Goal: Transaction & Acquisition: Purchase product/service

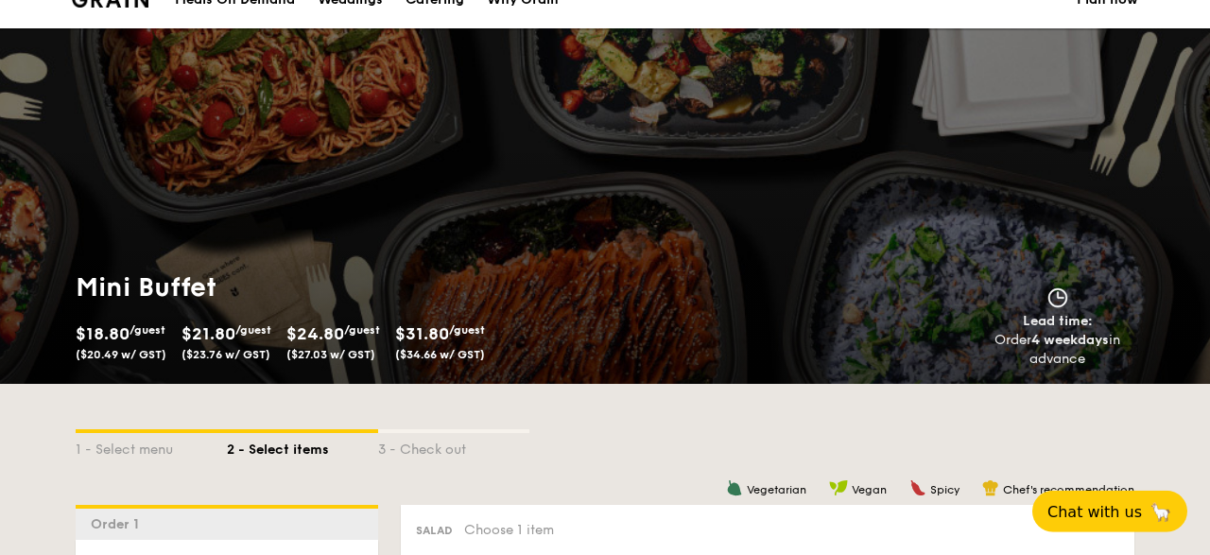
scroll to position [492, 0]
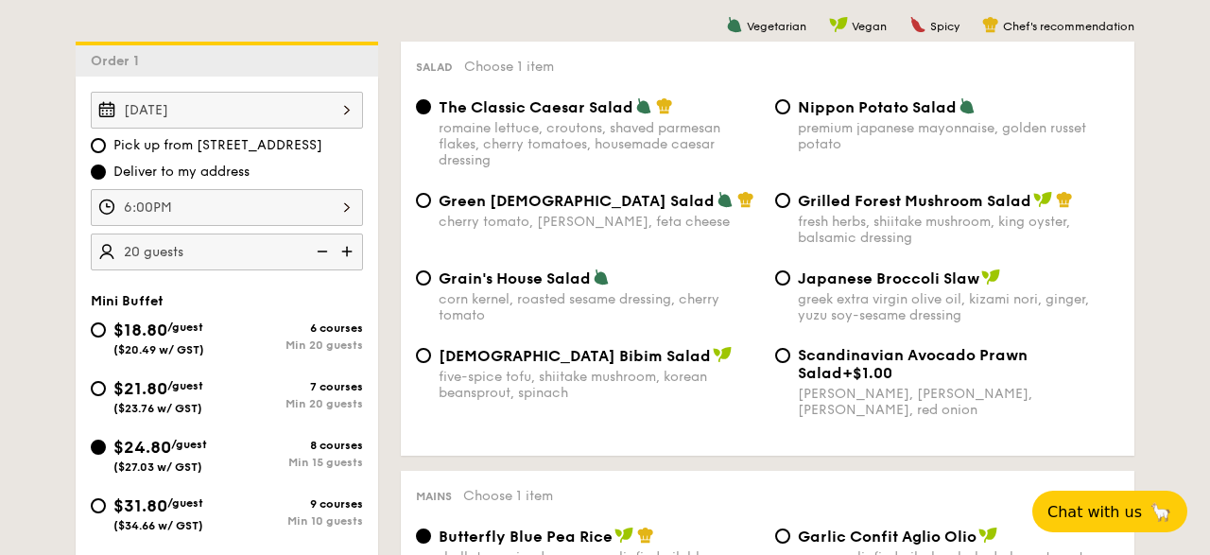
click at [793, 106] on div "Nippon Potato Salad premium japanese mayonnaise, golden russet potato" at bounding box center [947, 124] width 359 height 55
click at [786, 111] on input "Nippon Potato Salad premium japanese mayonnaise, golden russet potato" at bounding box center [782, 106] width 15 height 15
radio input "true"
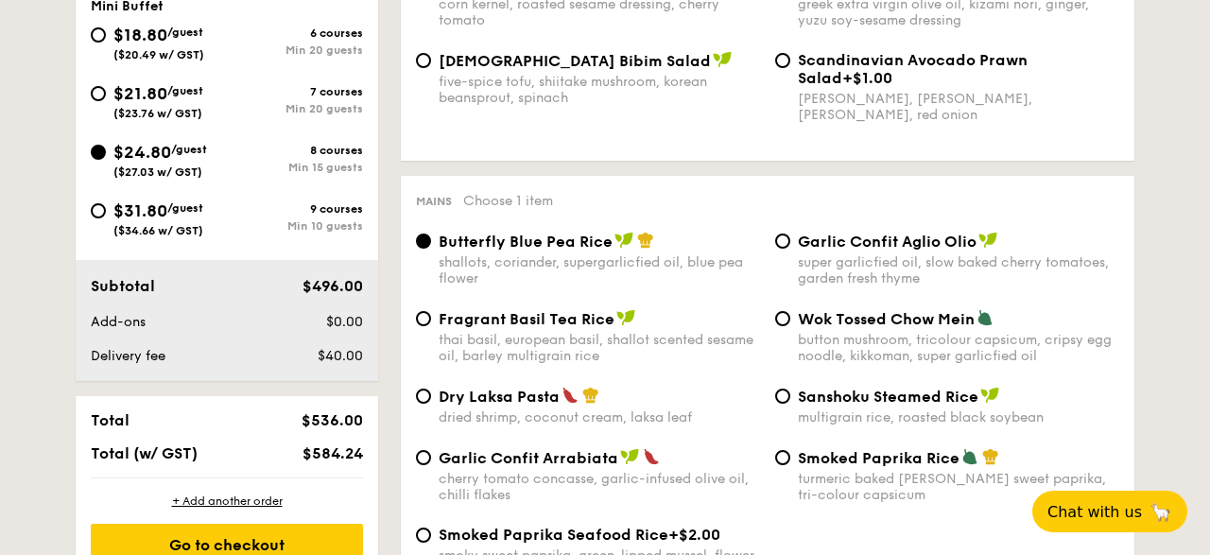
scroll to position [885, 0]
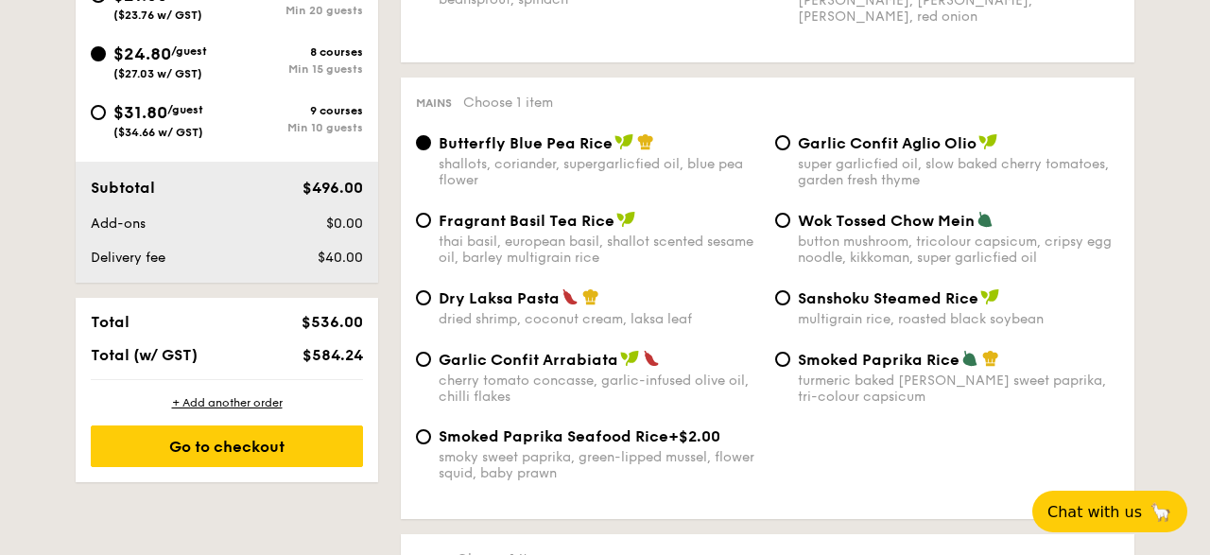
click at [774, 369] on div "Smoked Paprika Rice turmeric baked [PERSON_NAME] sweet paprika, tri-colour caps…" at bounding box center [947, 377] width 359 height 55
click at [782, 362] on input "Smoked Paprika Rice turmeric baked [PERSON_NAME] sweet paprika, tri-colour caps…" at bounding box center [782, 359] width 15 height 15
radio input "true"
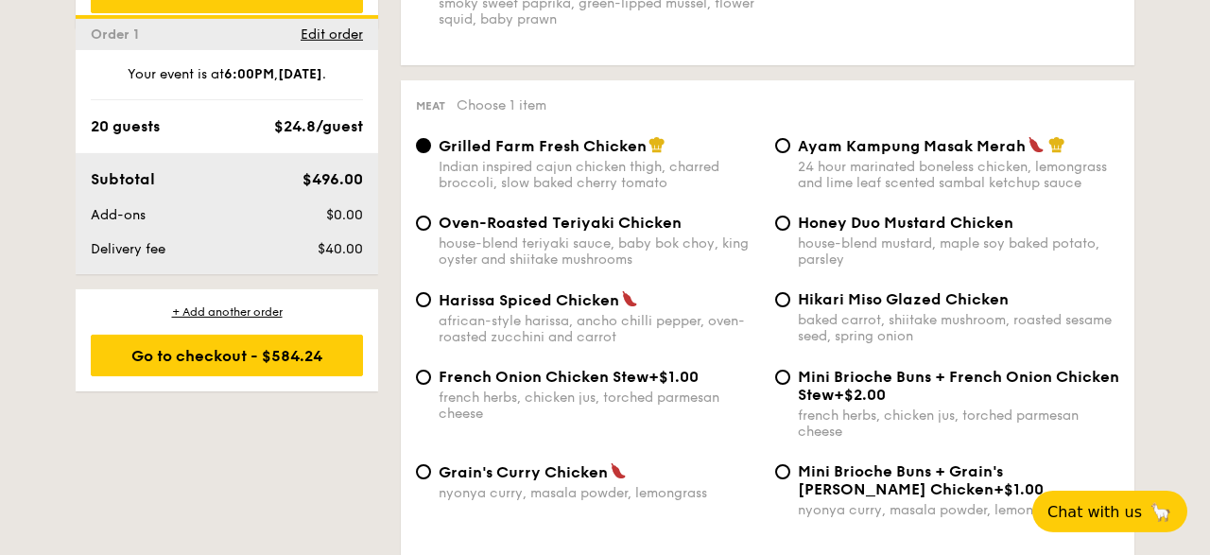
scroll to position [1377, 0]
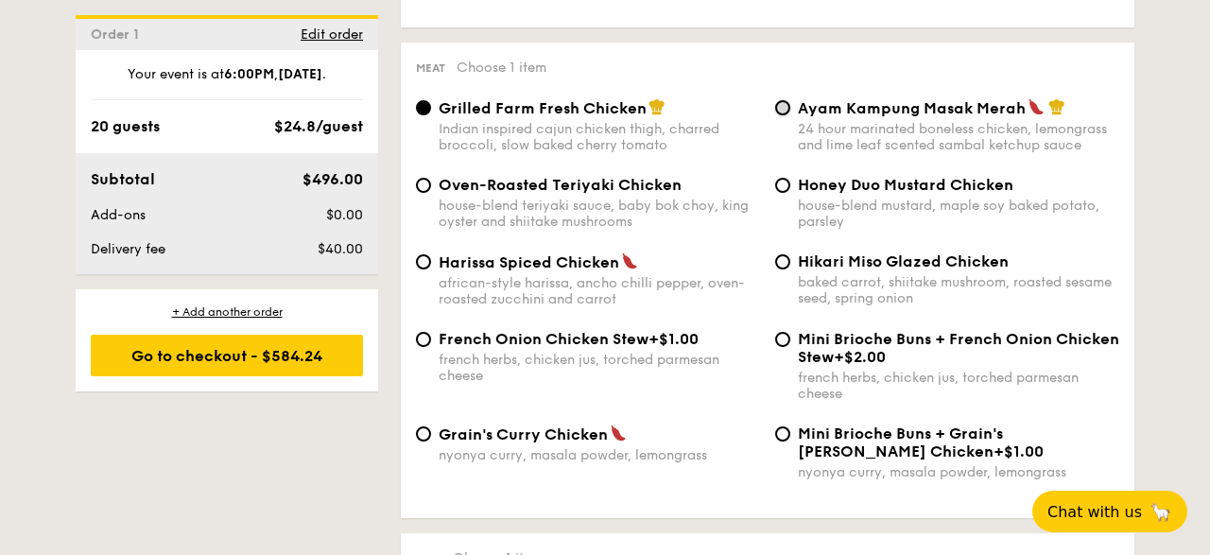
click at [782, 111] on input "Ayam Kampung Masak Merah 24 hour marinated boneless chicken, lemongrass and lim…" at bounding box center [782, 107] width 15 height 15
radio input "true"
drag, startPoint x: 803, startPoint y: 109, endPoint x: 1028, endPoint y: 114, distance: 225.1
click at [1028, 114] on div "Ayam Kampung Masak Merah" at bounding box center [958, 107] width 321 height 19
copy span "Ayam Kampung Masak Merah"
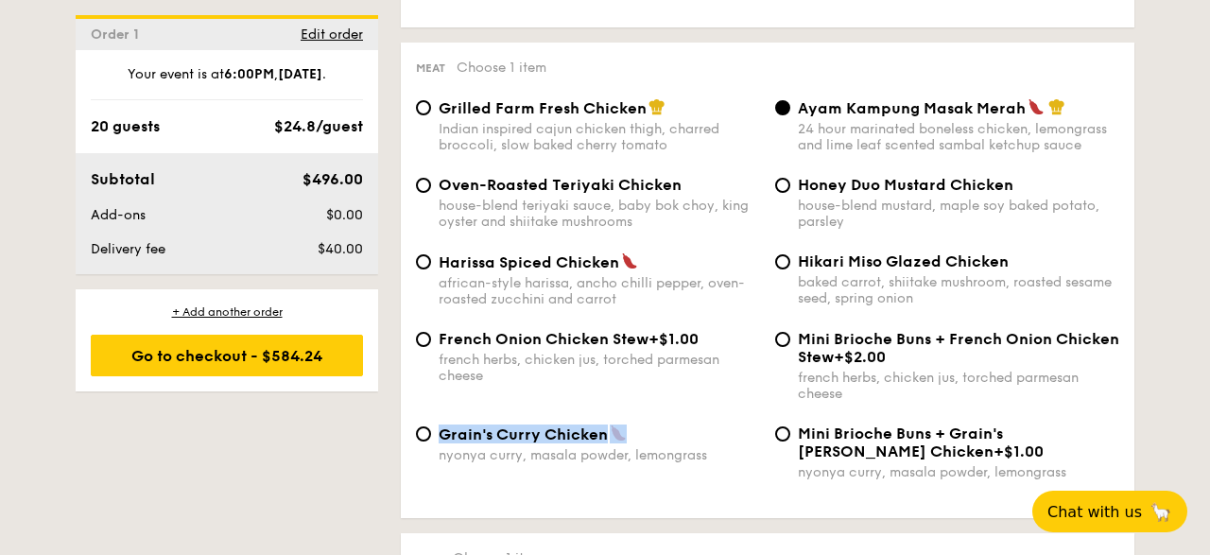
drag, startPoint x: 441, startPoint y: 442, endPoint x: 617, endPoint y: 444, distance: 176.8
click at [617, 443] on div "Grain's Curry Chicken" at bounding box center [599, 433] width 321 height 19
click at [617, 442] on img at bounding box center [618, 432] width 17 height 17
click at [431, 442] on input "Grain's [PERSON_NAME] Chicken nyonya [PERSON_NAME], masala powder, lemongrass" at bounding box center [423, 433] width 15 height 15
radio input "true"
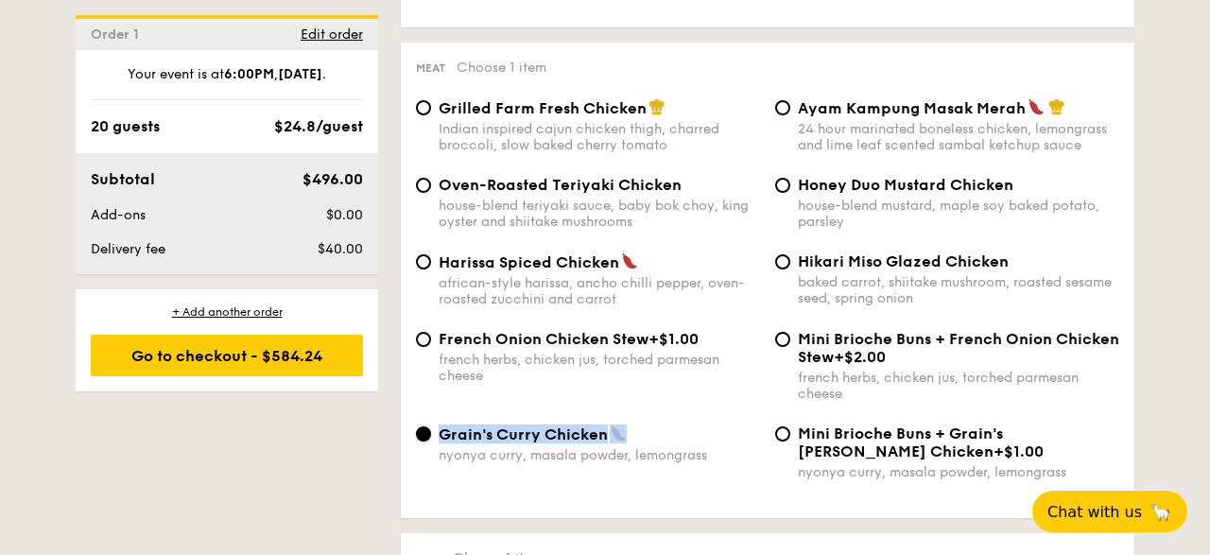
copy span "Grain's Curry Chicken"
click at [774, 111] on div "Ayam Kampung Masak Merah 24 hour marinated boneless chicken, lemongrass and lim…" at bounding box center [947, 125] width 359 height 55
click at [784, 115] on input "Ayam Kampung Masak Merah 24 hour marinated boneless chicken, lemongrass and lim…" at bounding box center [782, 107] width 15 height 15
radio input "true"
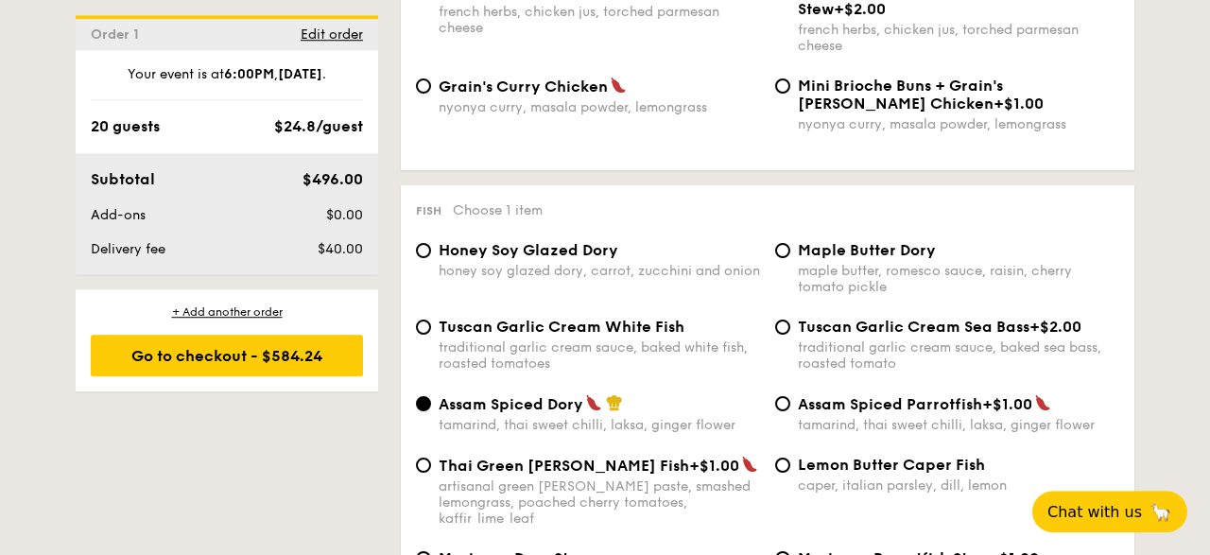
scroll to position [1868, 0]
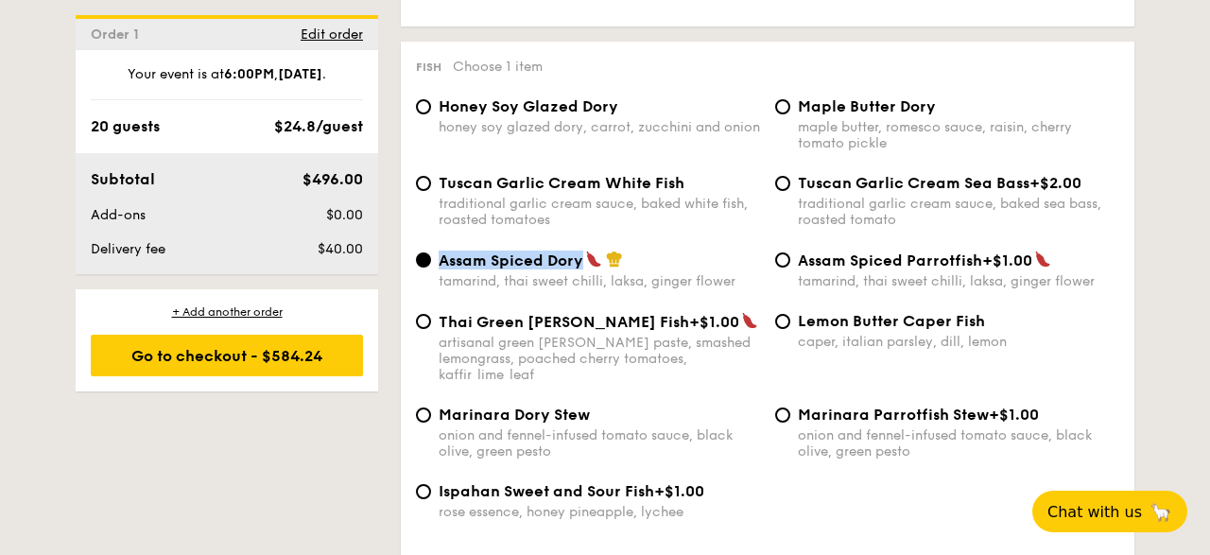
drag, startPoint x: 440, startPoint y: 273, endPoint x: 580, endPoint y: 269, distance: 140.0
click at [580, 269] on span "Assam Spiced Dory" at bounding box center [511, 260] width 145 height 18
copy span "Assam Spiced Dory"
click at [702, 269] on div "Assam Spiced Dory" at bounding box center [599, 260] width 321 height 19
click at [431, 268] on input "Assam Spiced Dory tamarind, thai sweet chilli, laksa, ginger flower" at bounding box center [423, 259] width 15 height 15
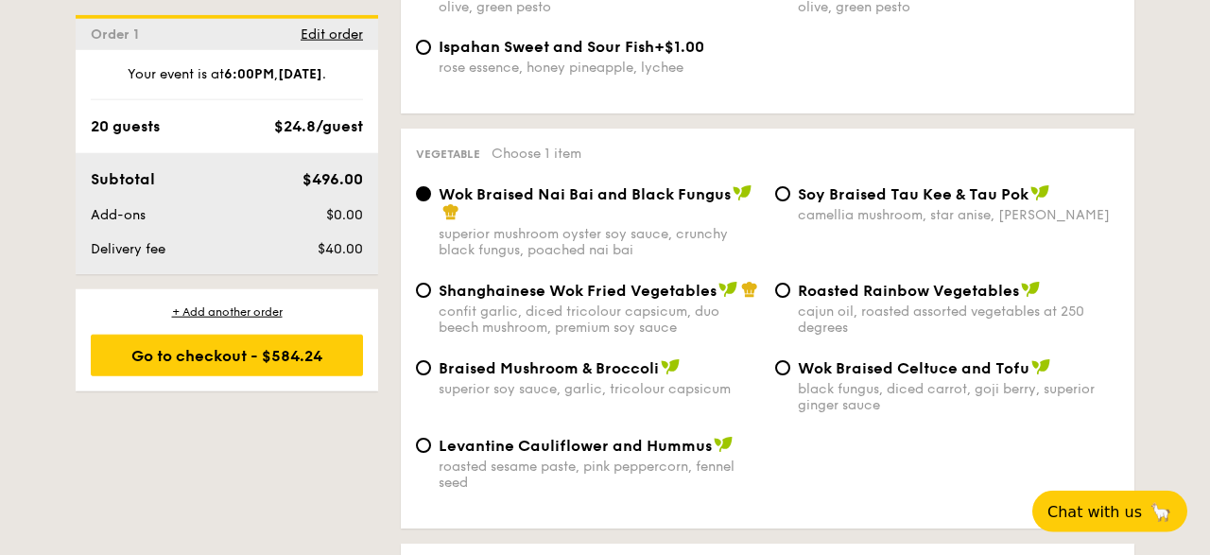
scroll to position [2360, 0]
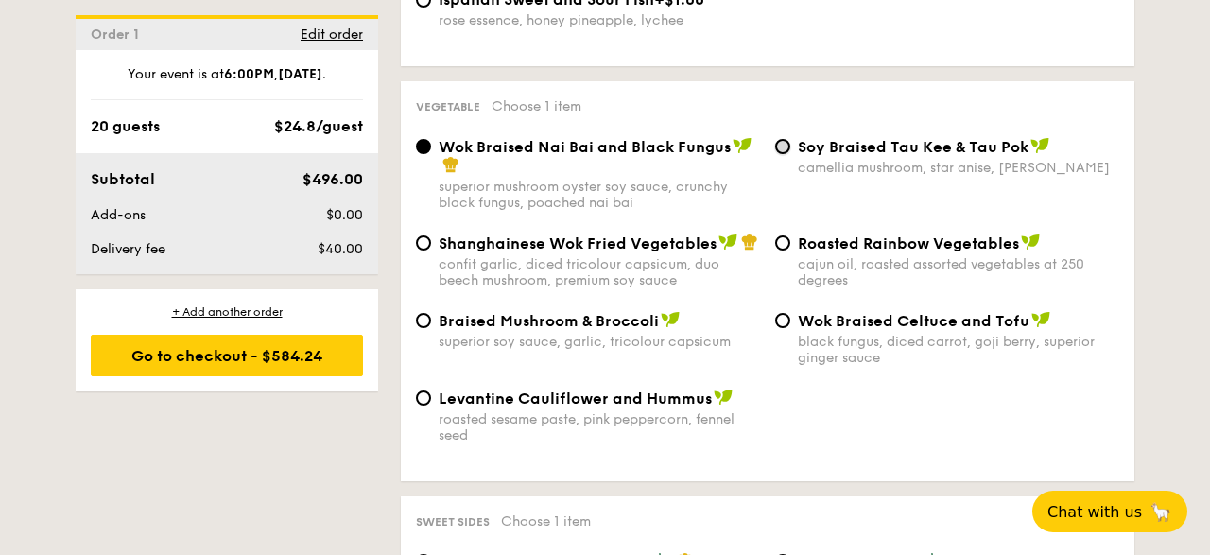
click at [788, 148] on input "⁠Soy Braised Tau Kee & Tau Pok camellia mushroom, star anise, goji [PERSON_NAME]" at bounding box center [782, 146] width 15 height 15
radio input "true"
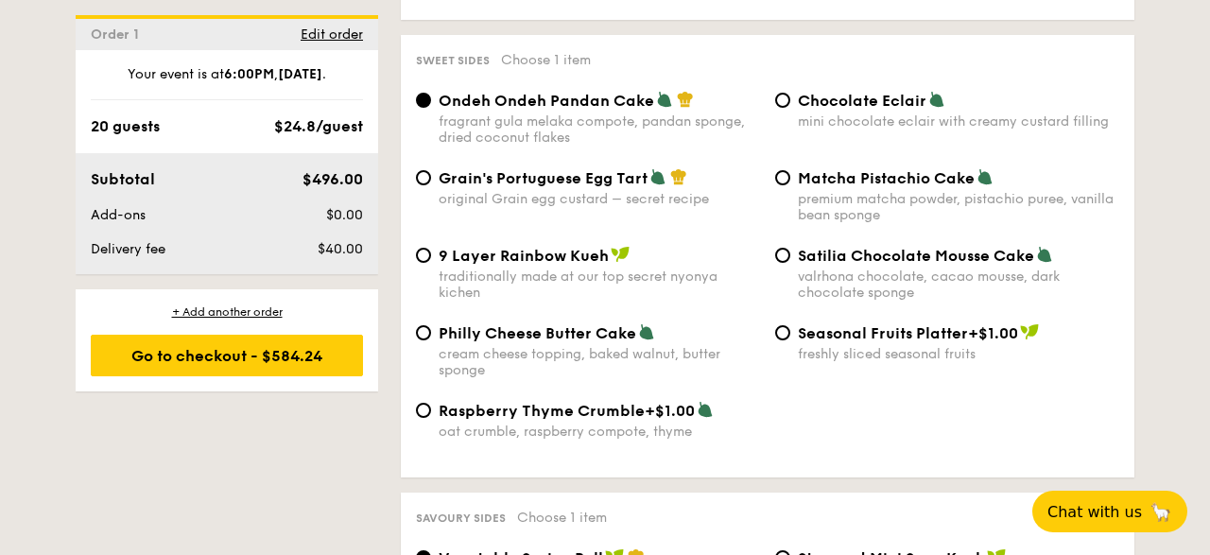
scroll to position [2851, 0]
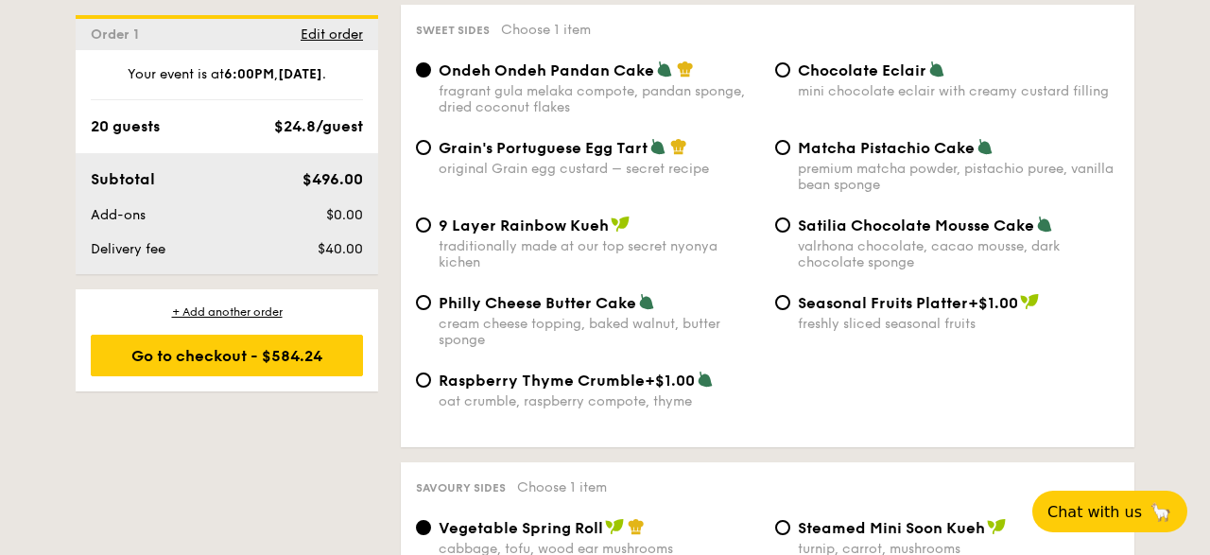
click at [434, 150] on div "Grain's Portuguese Egg Tart original Grain egg custard – secret recipe" at bounding box center [587, 157] width 359 height 39
click at [424, 151] on input "Grain's Portuguese Egg Tart original Grain egg custard – secret recipe" at bounding box center [423, 147] width 15 height 15
radio input "true"
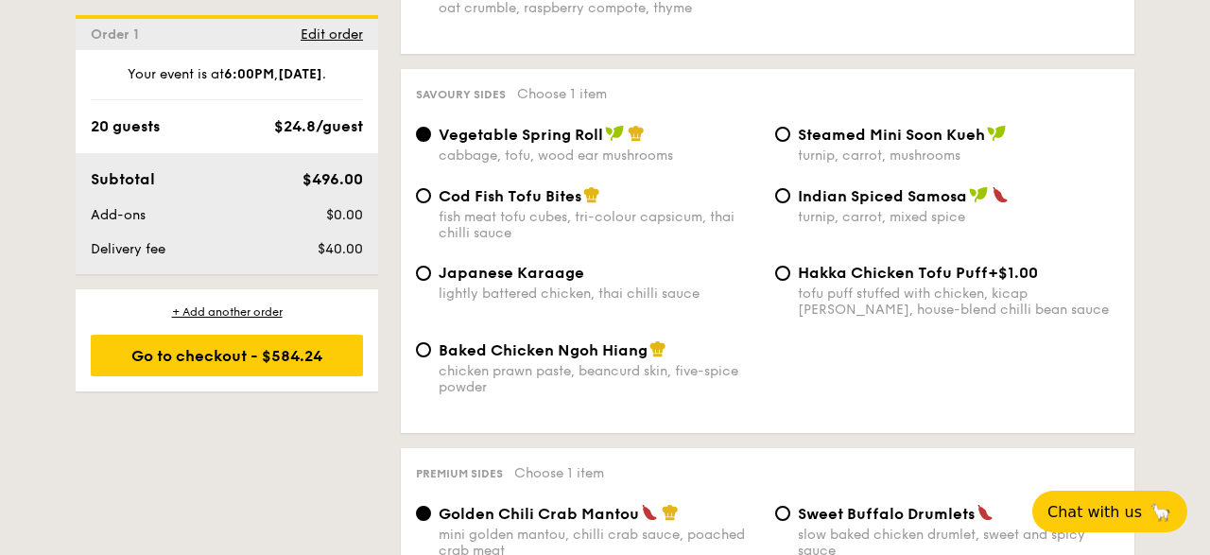
scroll to position [3343, 0]
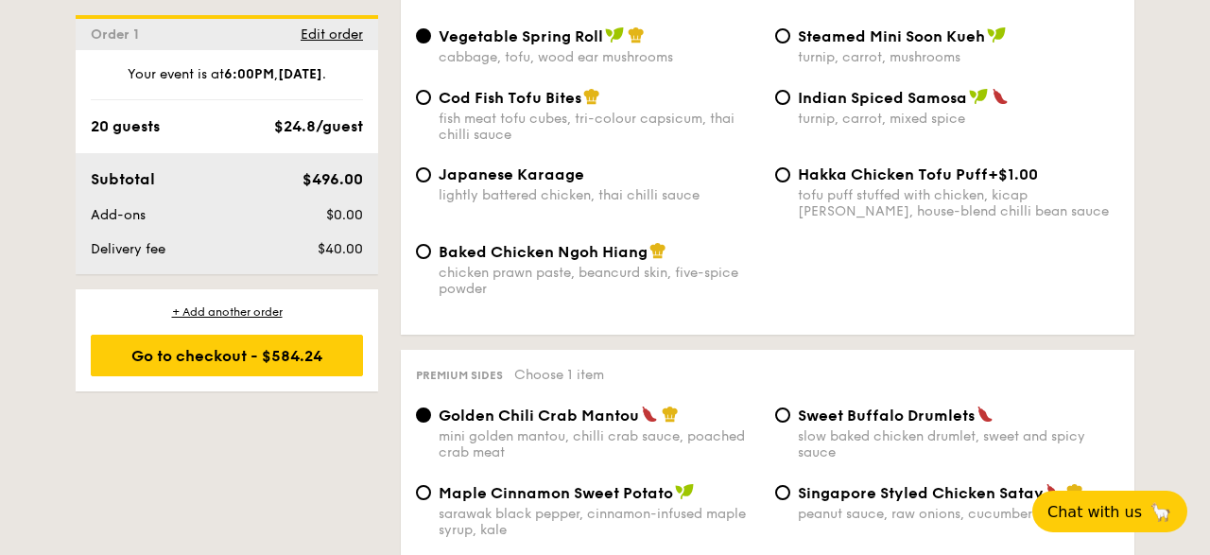
drag, startPoint x: 801, startPoint y: 181, endPoint x: 991, endPoint y: 184, distance: 190.1
click at [991, 183] on div "Hakka Chicken Tofu Puff +$1.00" at bounding box center [958, 174] width 321 height 18
copy div "Hakka Chicken Tofu Puff"
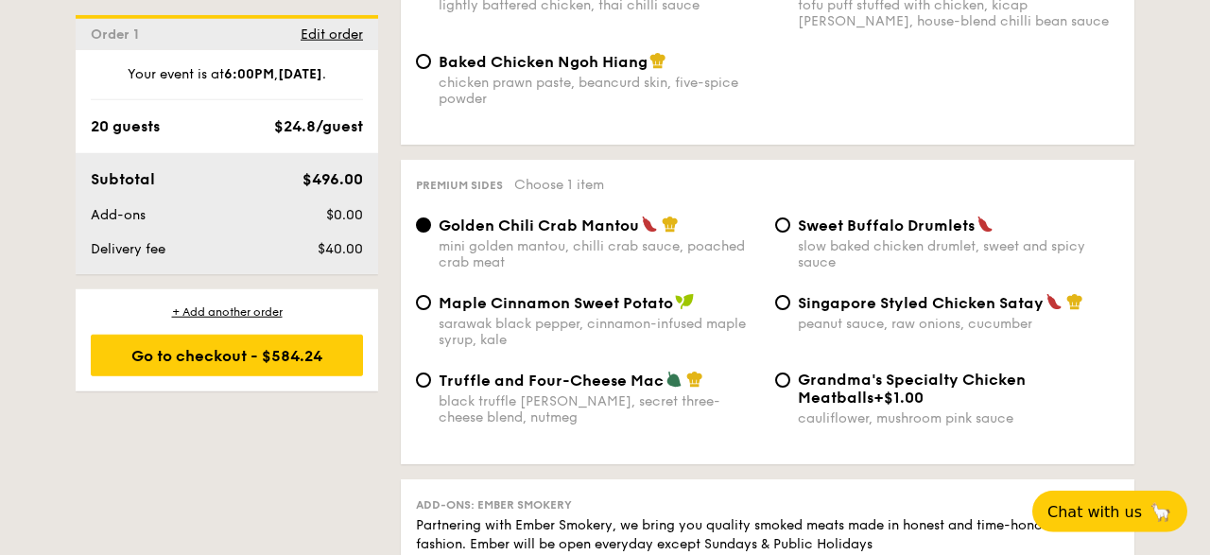
scroll to position [3638, 0]
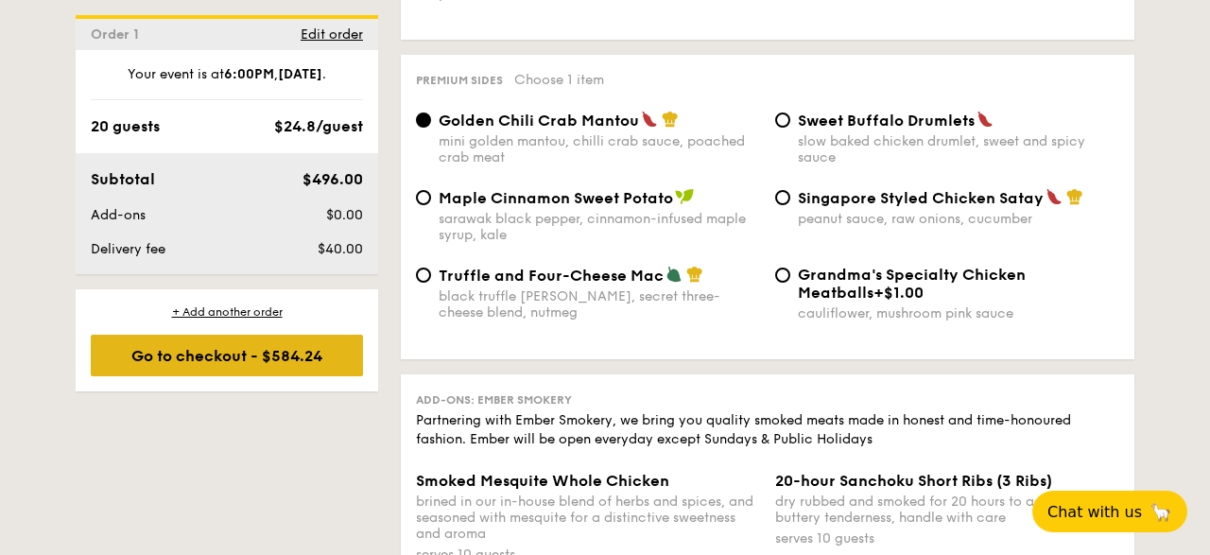
click at [286, 349] on div "Go to checkout - $584.24" at bounding box center [227, 356] width 272 height 42
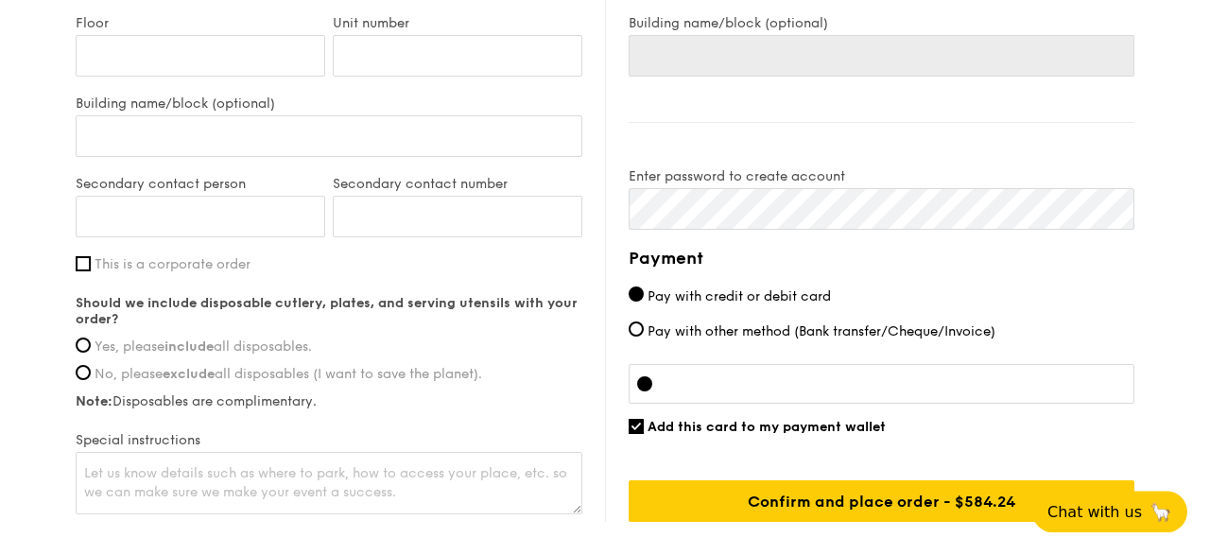
scroll to position [1278, 0]
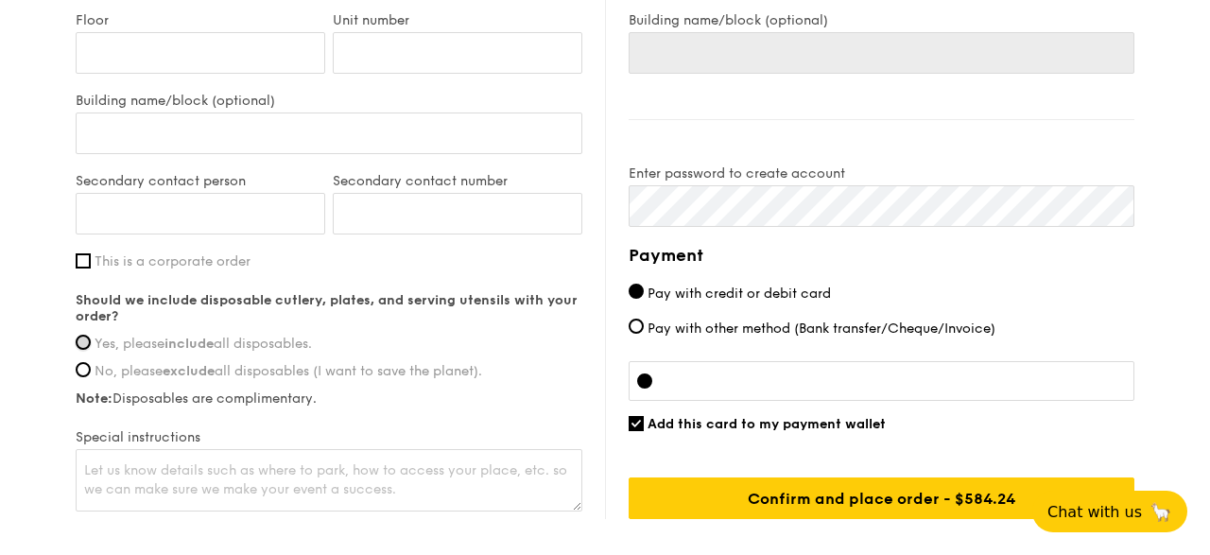
click at [85, 335] on input "Yes, please include all disposables." at bounding box center [83, 342] width 15 height 15
radio input "true"
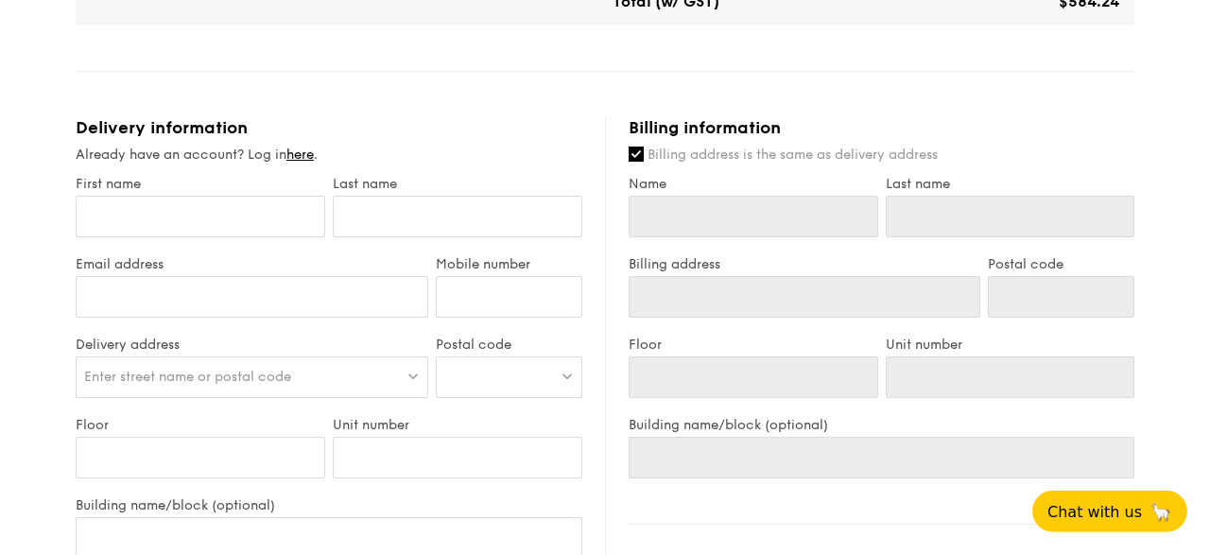
scroll to position [885, 0]
